Goal: Information Seeking & Learning: Find specific fact

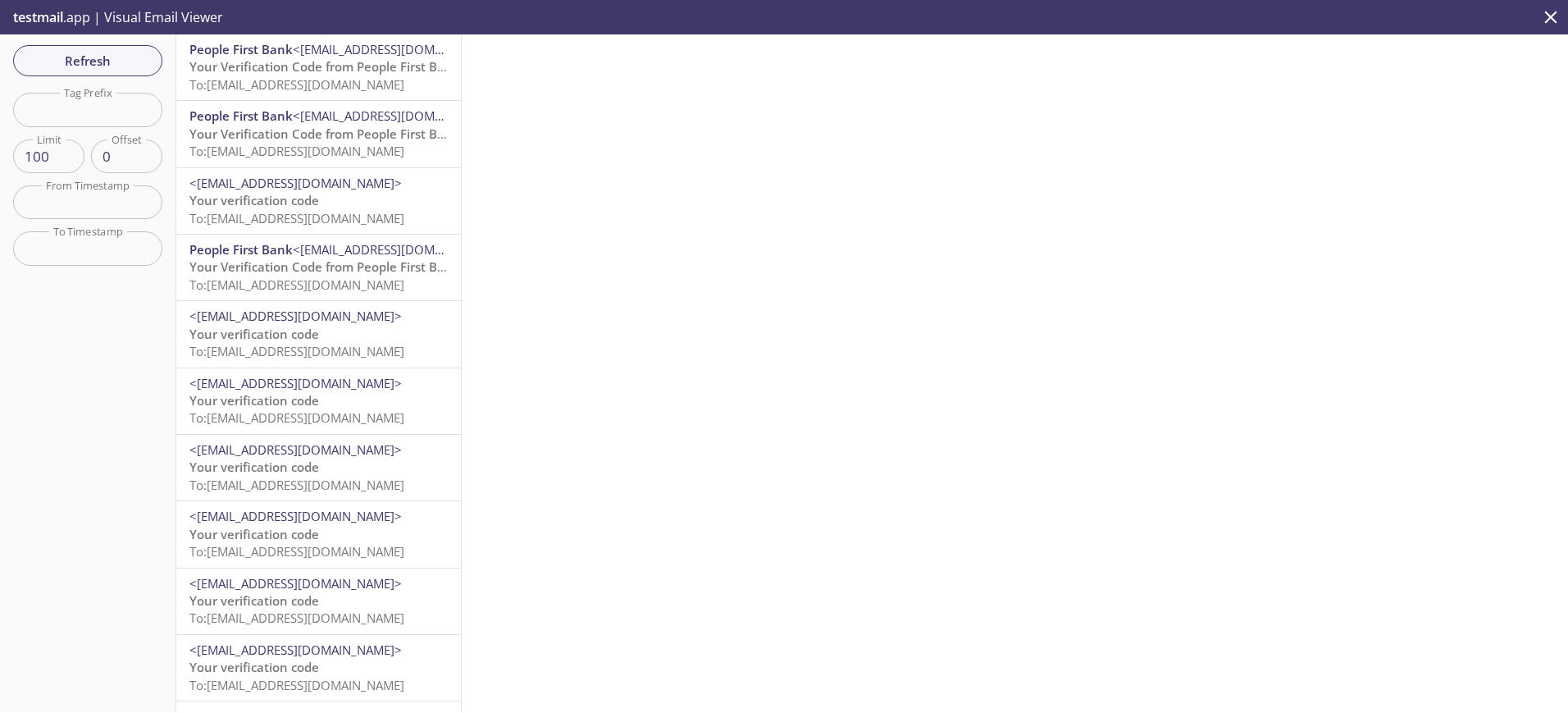
click at [316, 74] on span "Your Verification Code from People First Bank" at bounding box center [324, 66] width 270 height 16
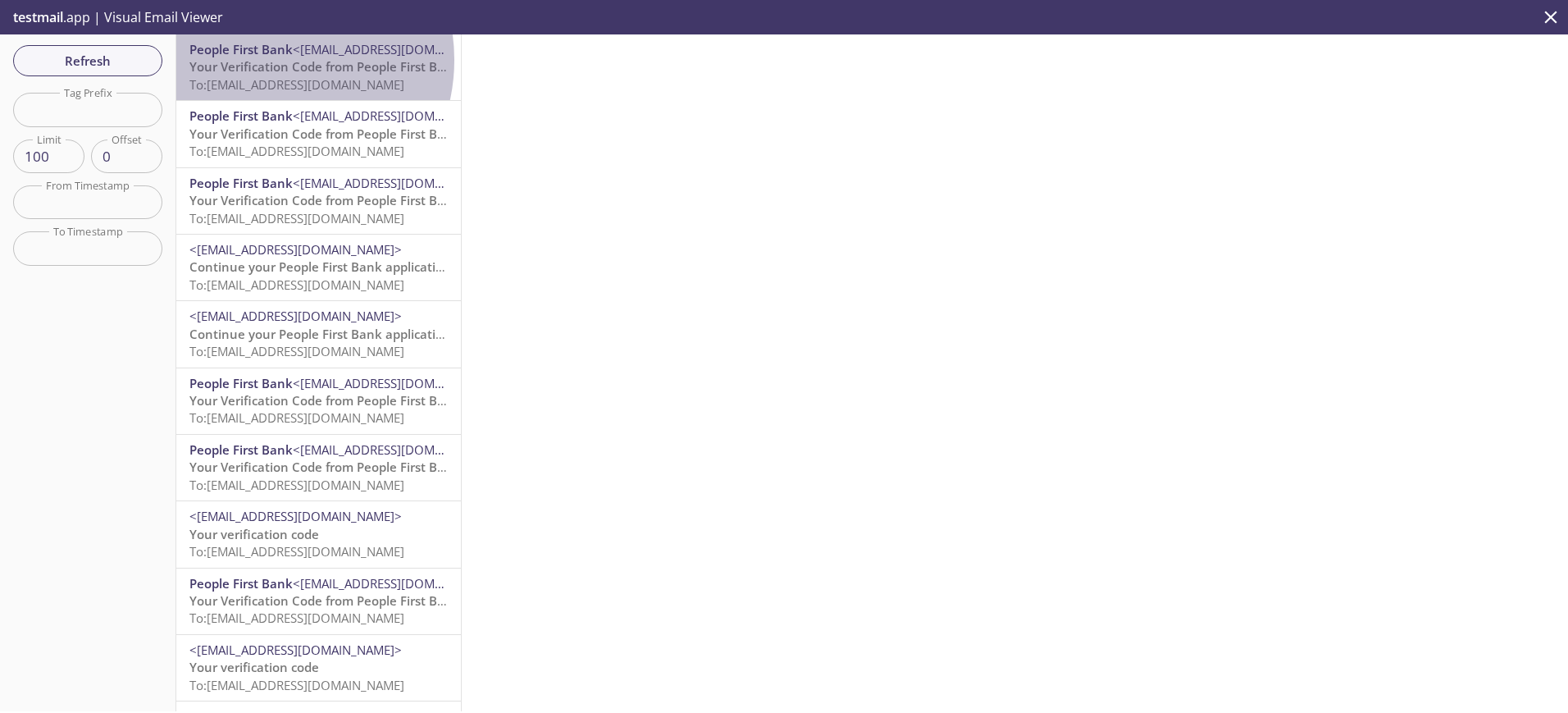
click at [267, 60] on span "Your Verification Code from People First Bank" at bounding box center [324, 66] width 270 height 16
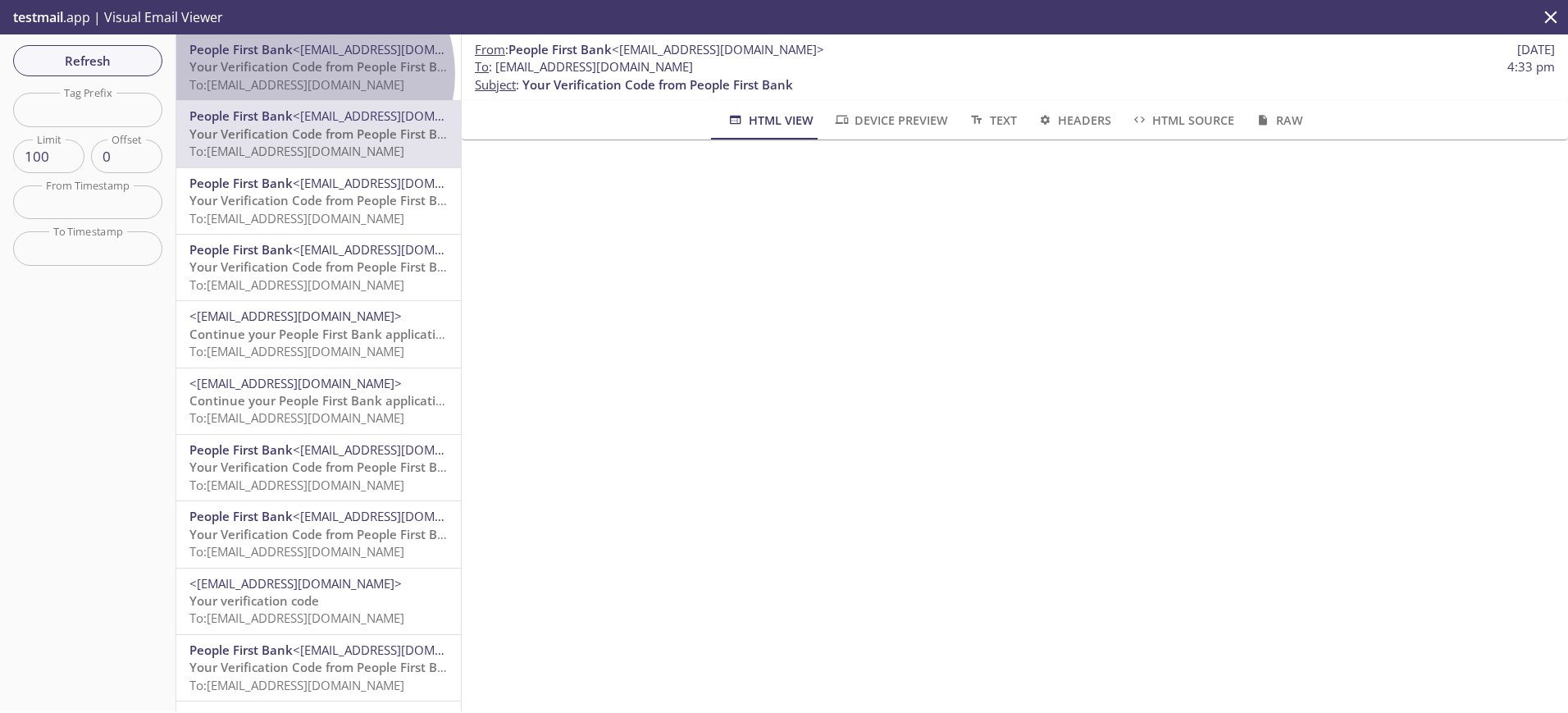
click at [313, 73] on span "Your Verification Code from People First Bank" at bounding box center [324, 66] width 270 height 16
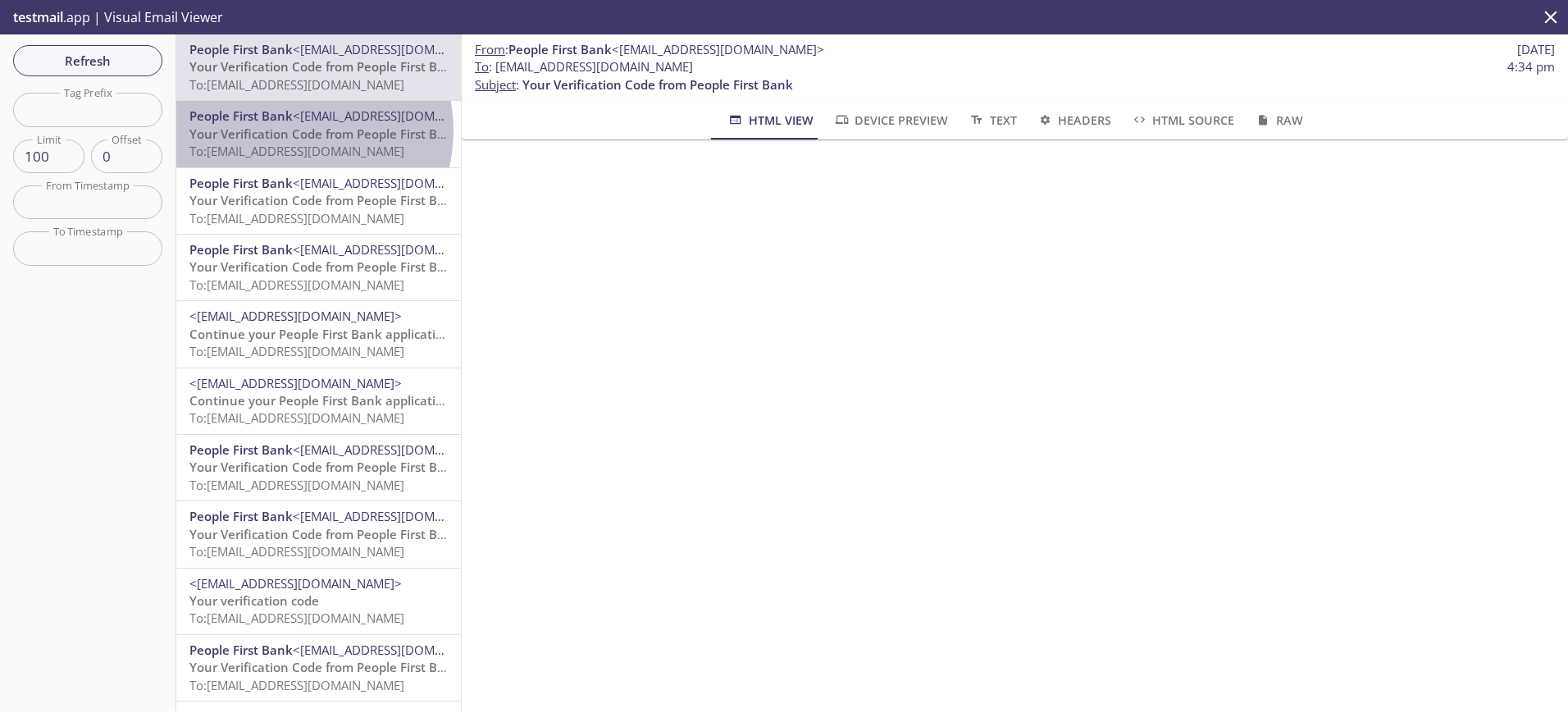
click at [286, 130] on span "Your Verification Code from People First Bank" at bounding box center [324, 133] width 270 height 16
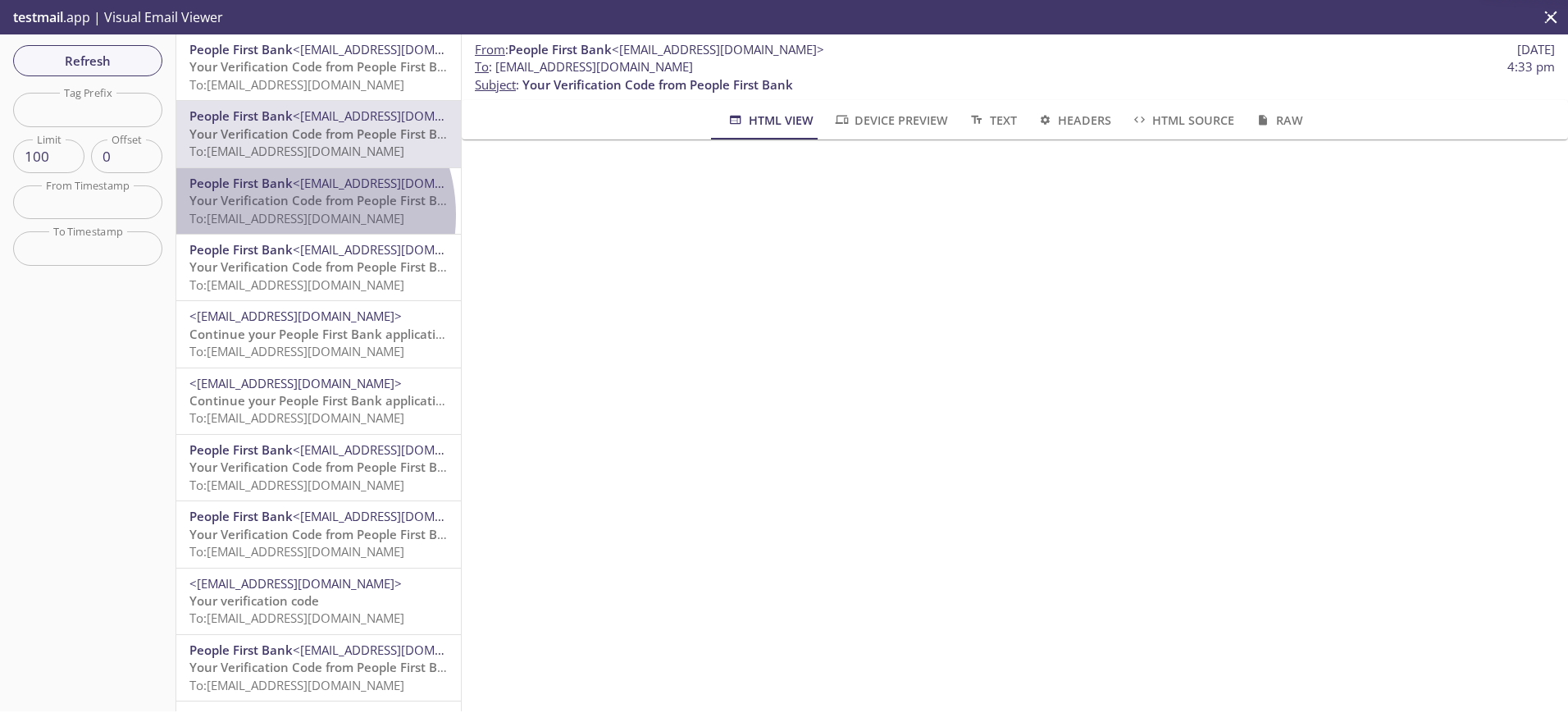
click at [284, 215] on span "To: ta.14258@inbox.testmail.app" at bounding box center [296, 217] width 215 height 16
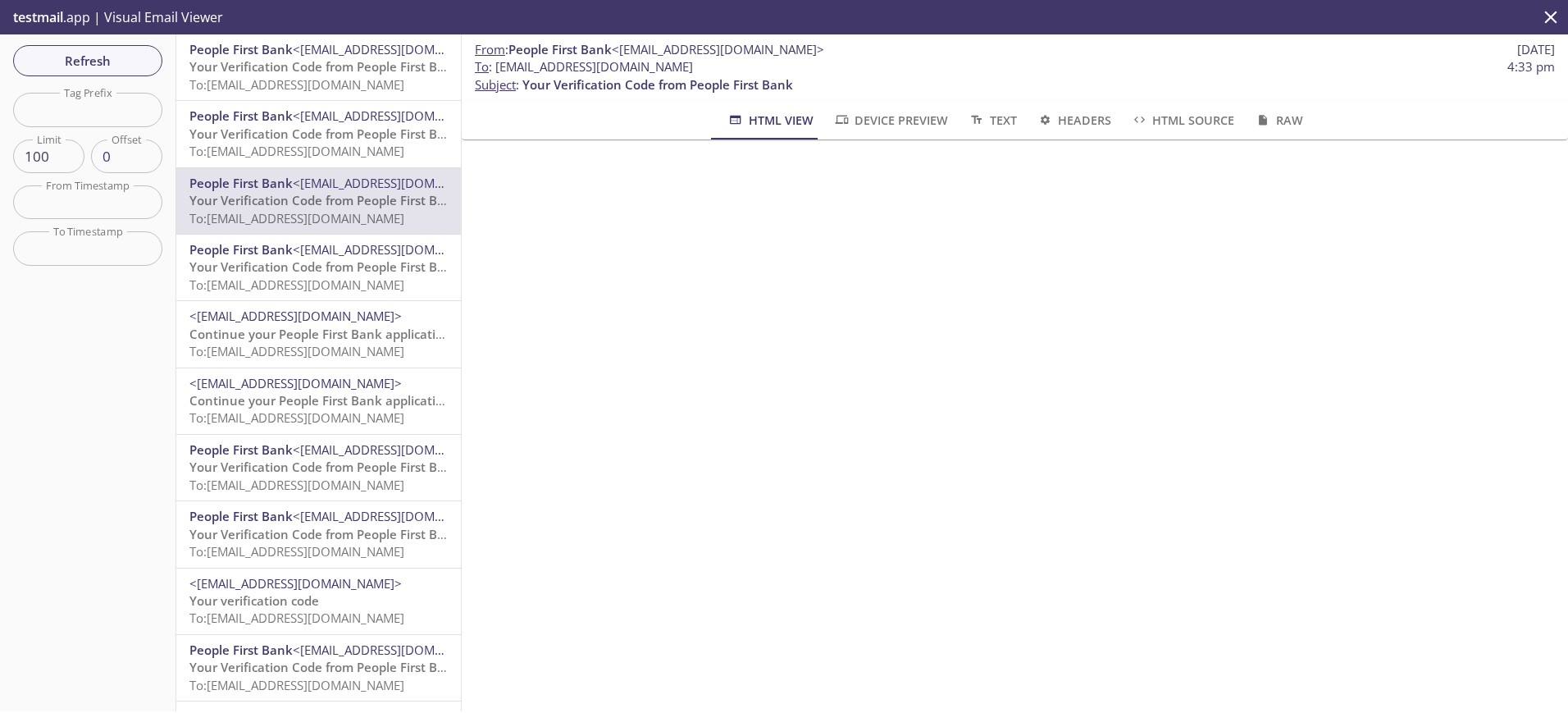
click at [259, 74] on span "Your Verification Code from People First Bank" at bounding box center [324, 66] width 270 height 16
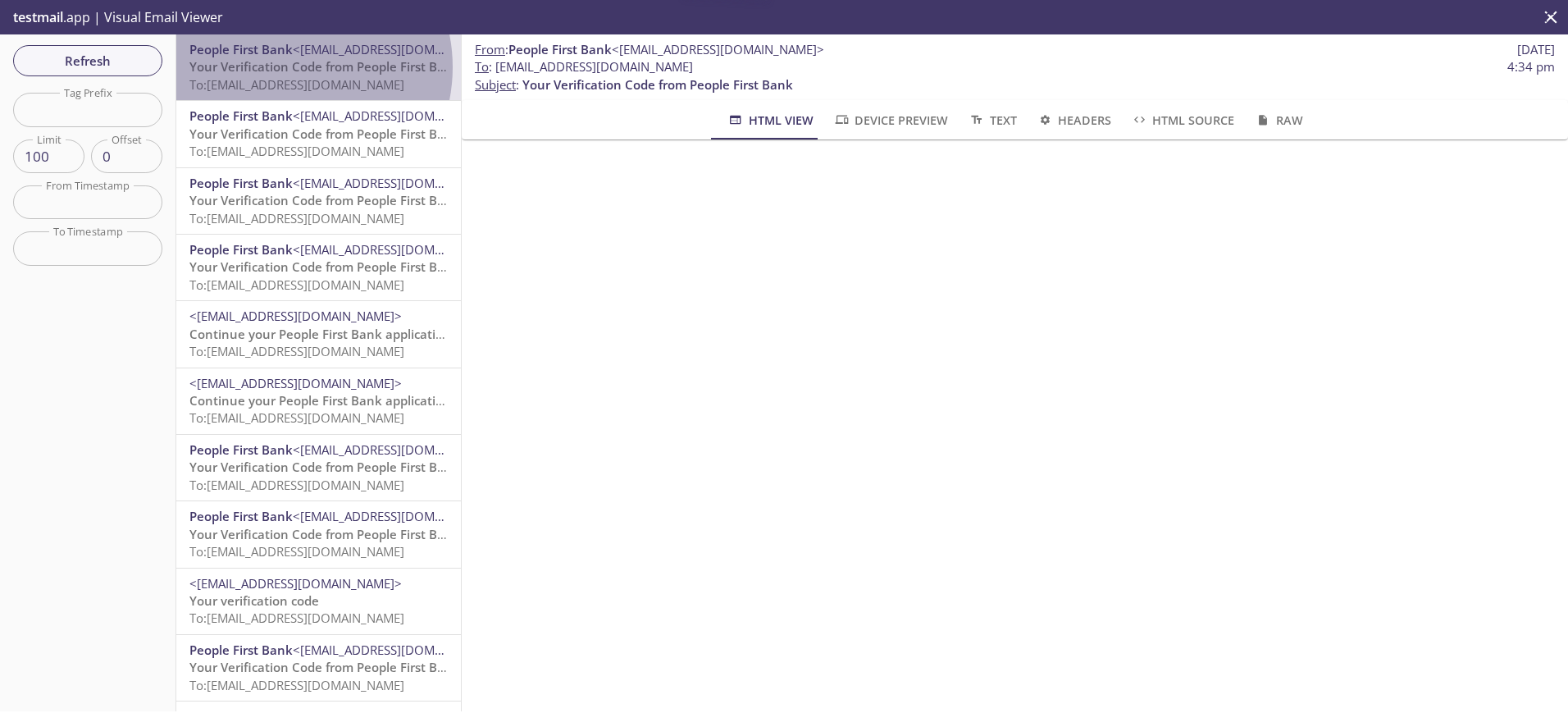
click at [285, 68] on span "Your Verification Code from People First Bank" at bounding box center [324, 66] width 270 height 16
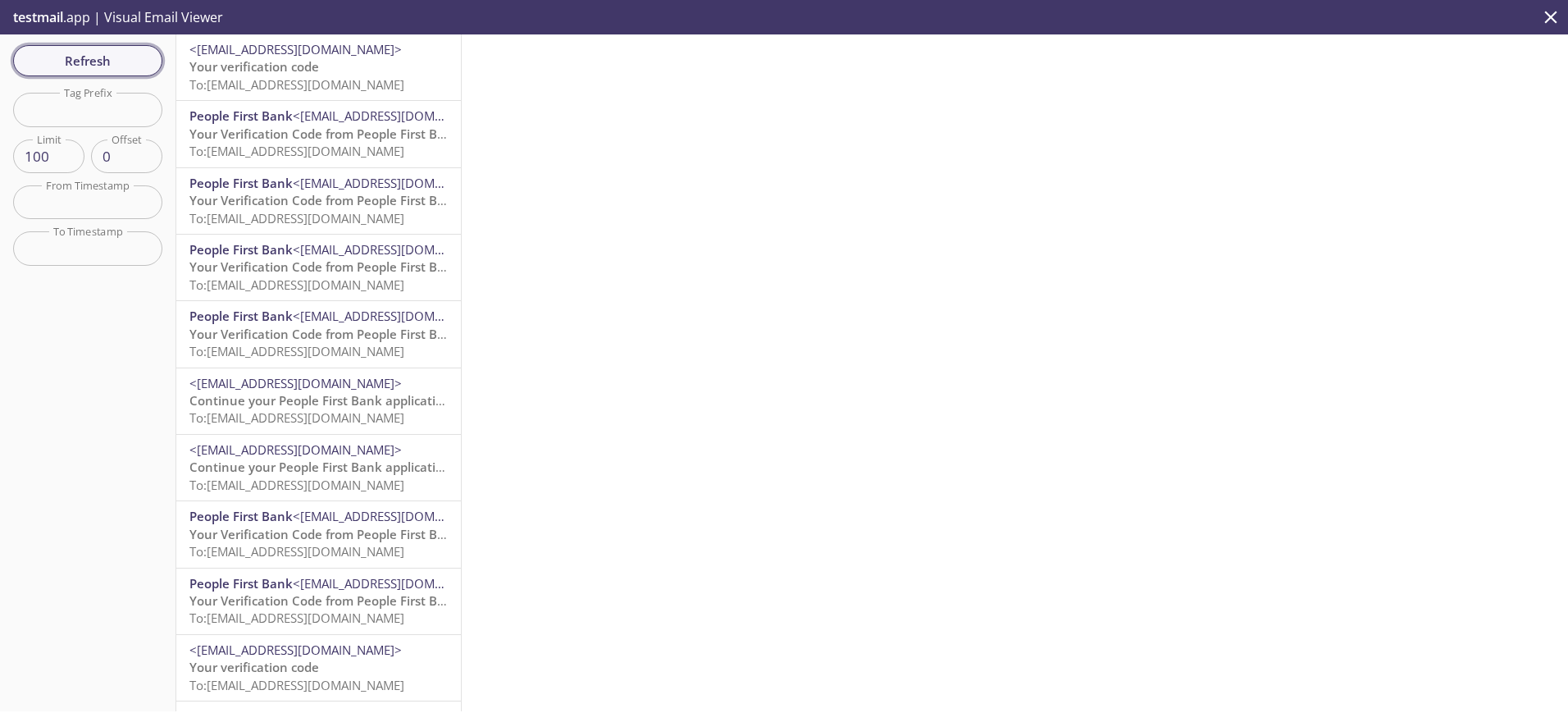
click at [118, 59] on span "Refresh" at bounding box center [87, 61] width 123 height 21
click at [261, 63] on span "Your verification code" at bounding box center [254, 66] width 129 height 16
